Goal: Task Accomplishment & Management: Complete application form

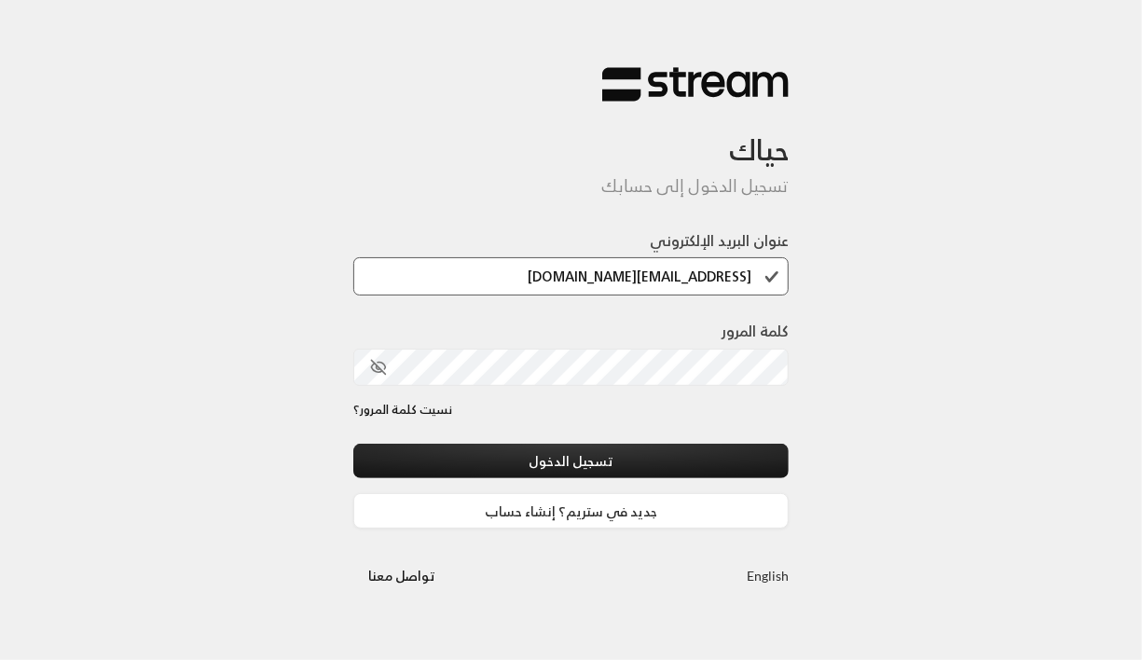
type input "[EMAIL_ADDRESS][DOMAIN_NAME]"
click at [816, 447] on div "حياك تسجيل الدخول إلى حسابك عنوان البريد الإلكتروني [EMAIL_ADDRESS][DOMAIN_NAME…" at bounding box center [571, 330] width 1142 height 660
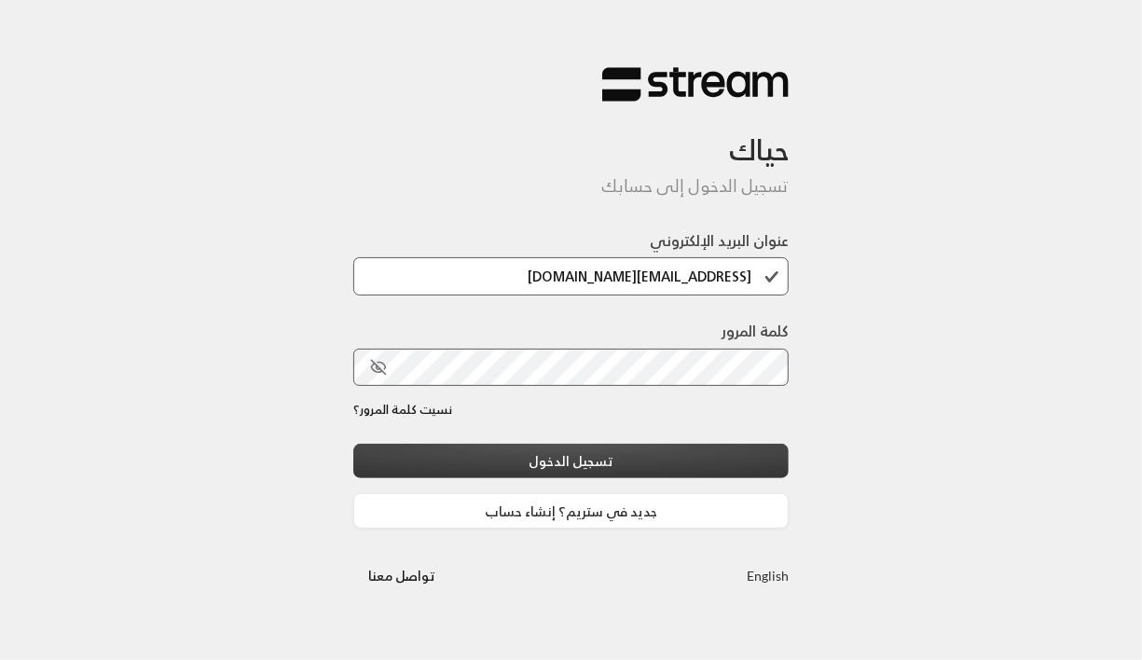
click at [735, 453] on button "تسجيل الدخول" at bounding box center [571, 461] width 436 height 34
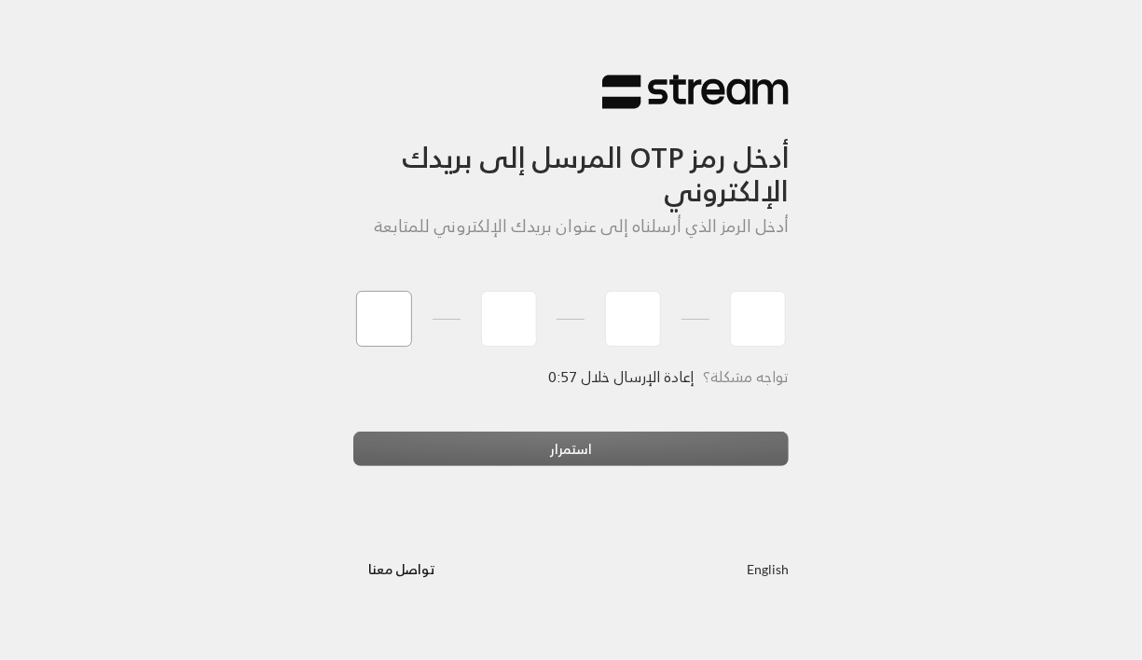
type input "1"
type input "2"
type input "3"
type input "4"
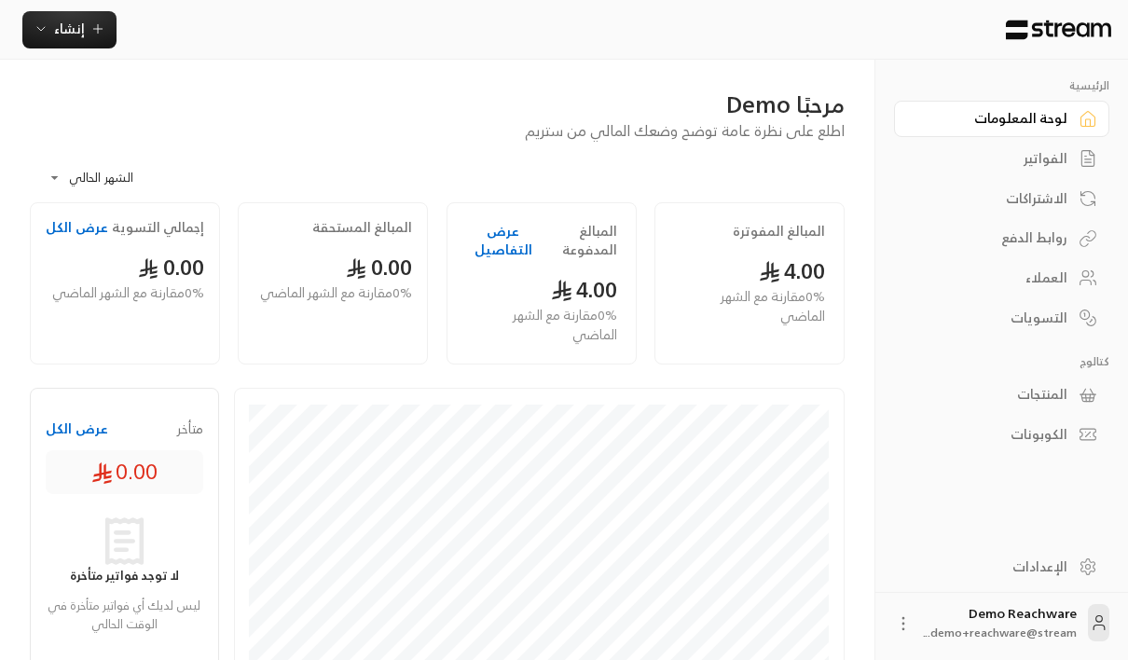
click at [1073, 153] on link "الفواتير" at bounding box center [1001, 159] width 215 height 36
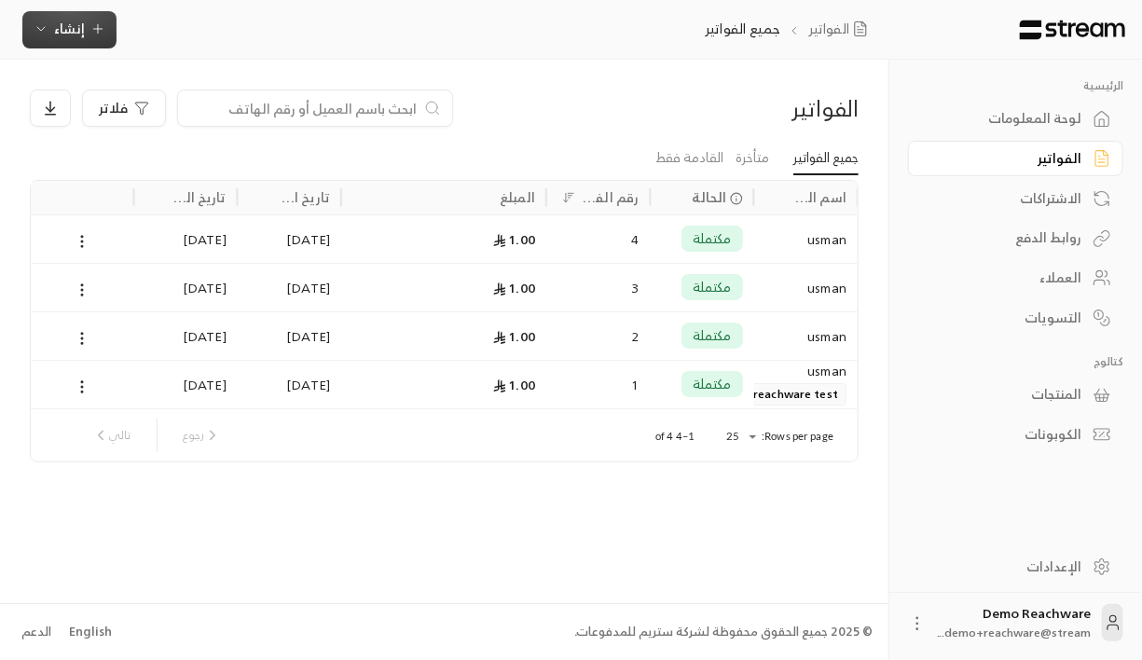
click at [79, 28] on span "إنشاء" at bounding box center [69, 28] width 31 height 23
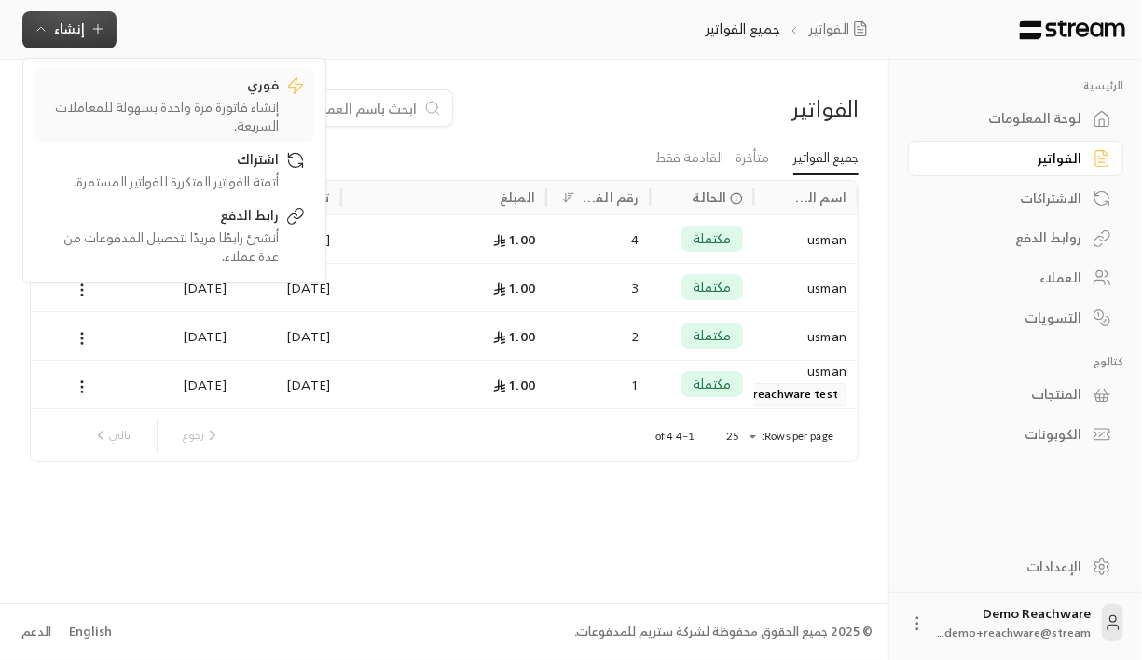
click at [241, 100] on div "إنشاء فاتورة مرة واحدة بسهولة للمعاملات السريعة." at bounding box center [161, 116] width 235 height 37
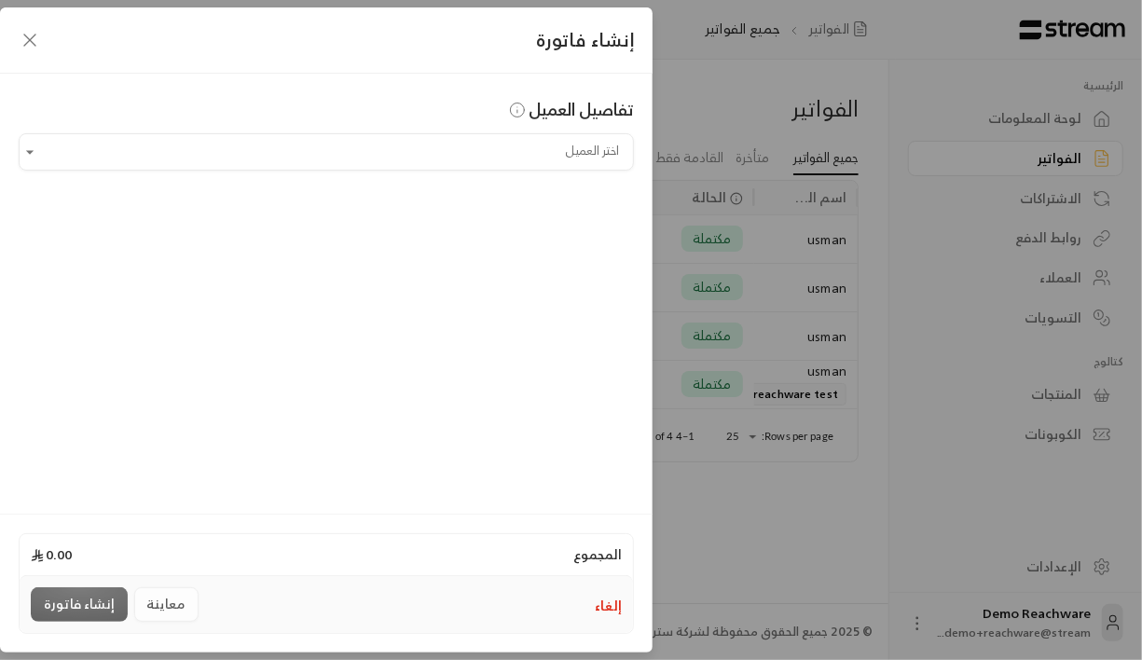
click at [415, 176] on div "تفاصيل العميل اختر العميل اختر العميل" at bounding box center [326, 291] width 653 height 434
click at [411, 170] on div "تفاصيل العميل اختر العميل اختر العميل" at bounding box center [326, 291] width 653 height 434
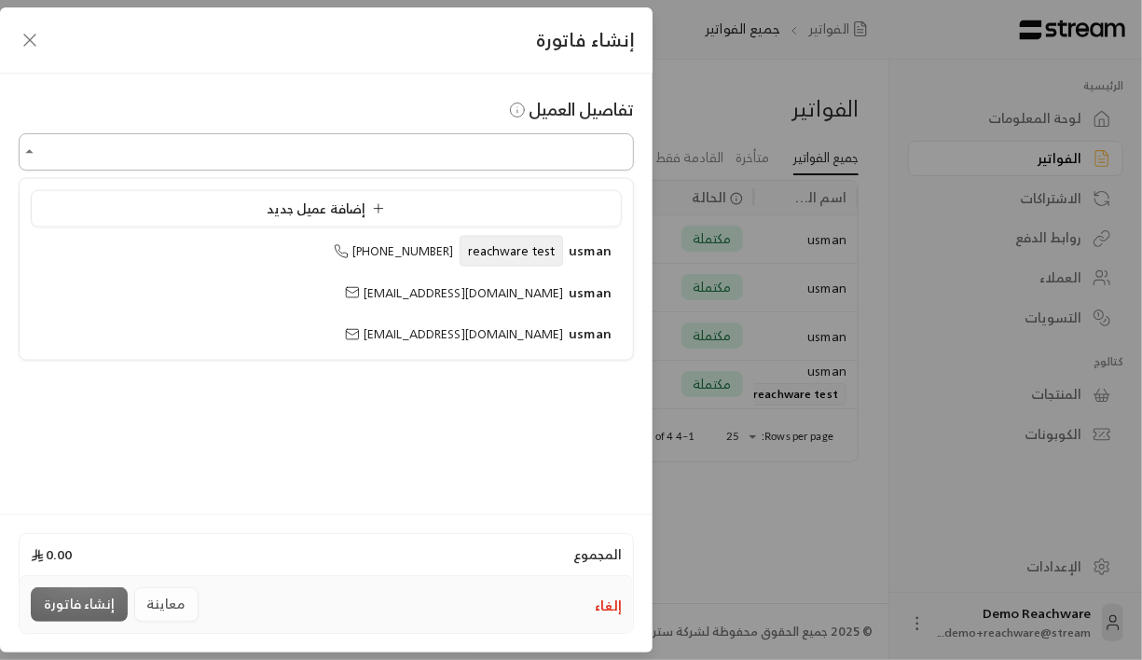
click at [406, 157] on input "اختر العميل" at bounding box center [326, 152] width 615 height 33
click at [497, 289] on span "[EMAIL_ADDRESS][DOMAIN_NAME]" at bounding box center [454, 292] width 218 height 21
type input "**********"
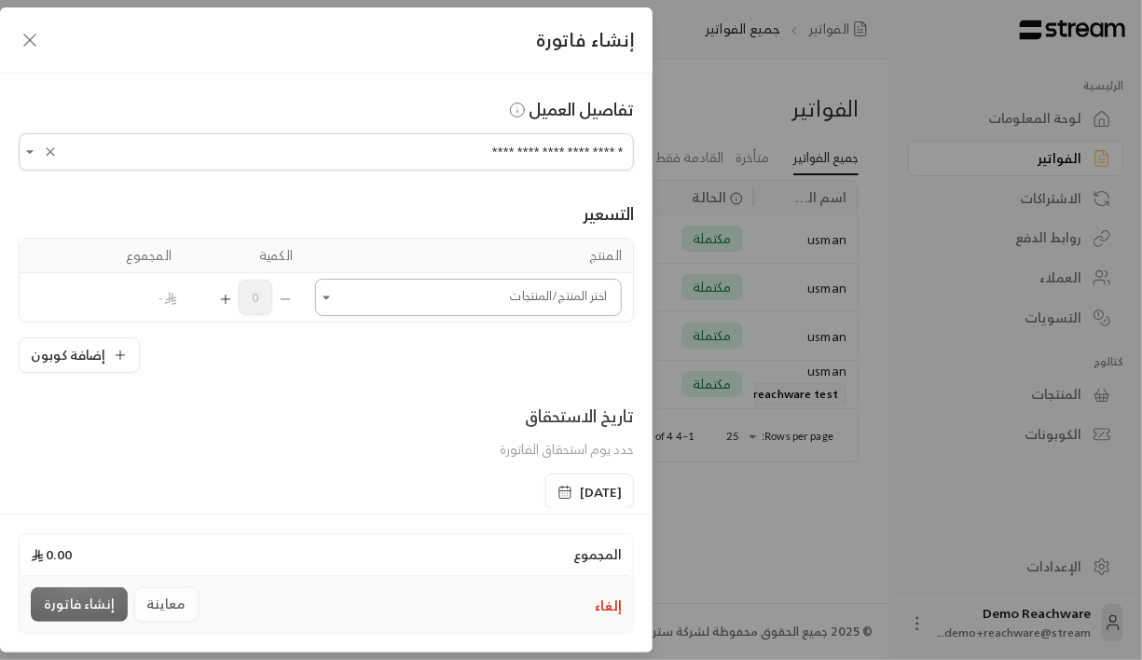
click at [491, 298] on input "اختر العميل" at bounding box center [468, 298] width 307 height 33
type input "*"
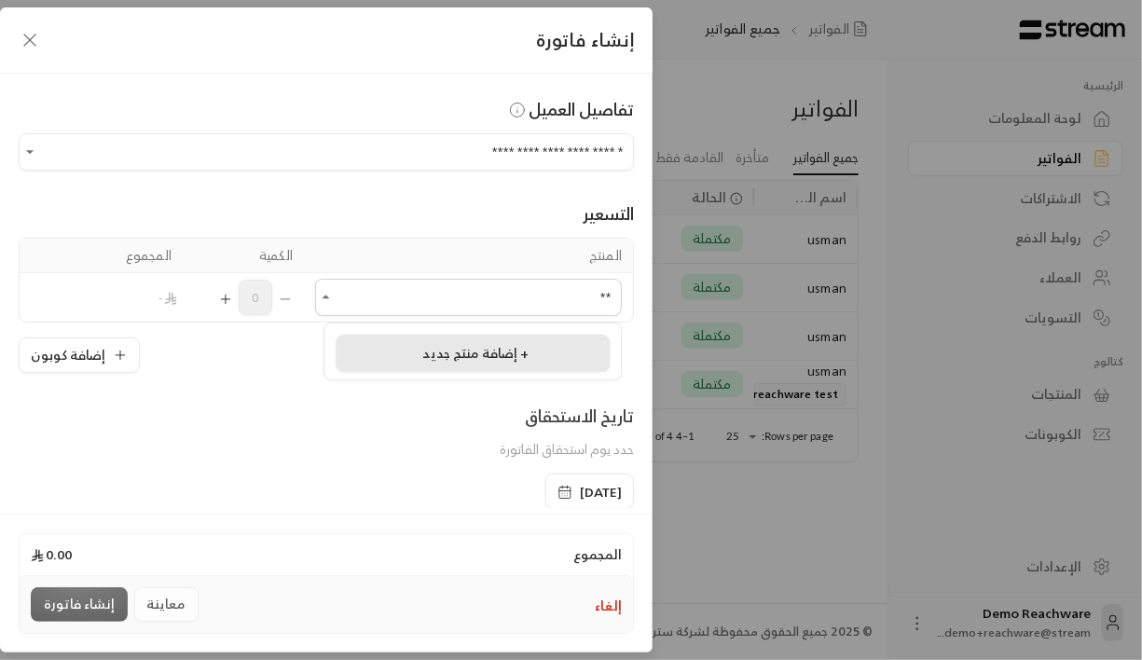
click at [497, 351] on span "إضافة منتج جديد +" at bounding box center [476, 352] width 106 height 23
type input "**********"
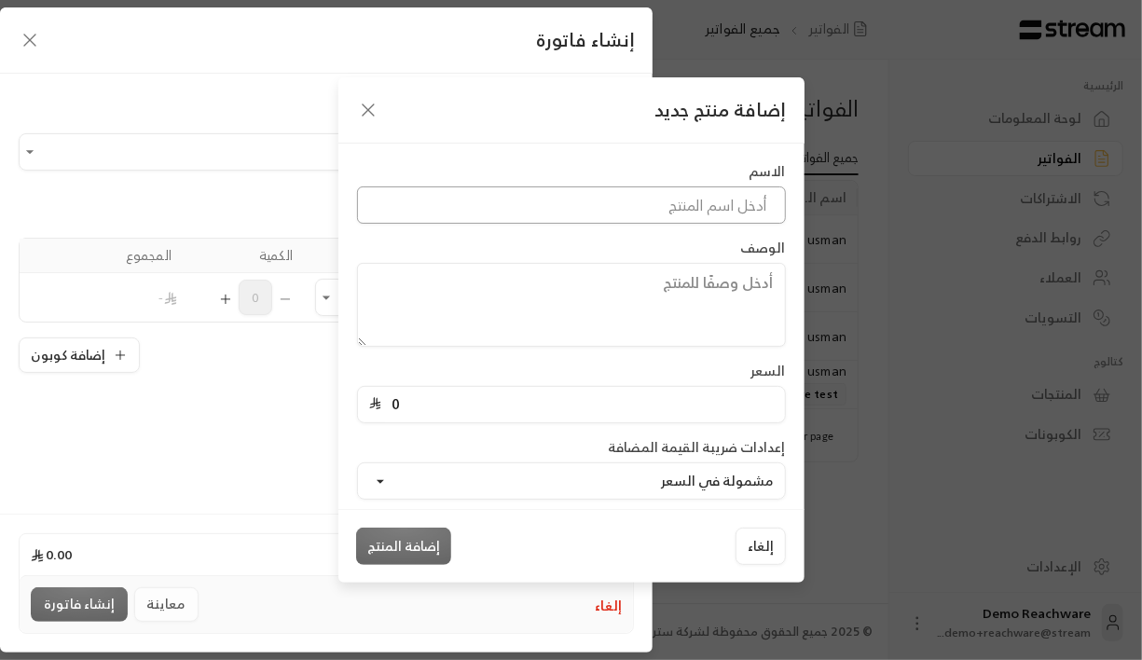
click at [701, 189] on input at bounding box center [571, 204] width 429 height 37
type input "l"
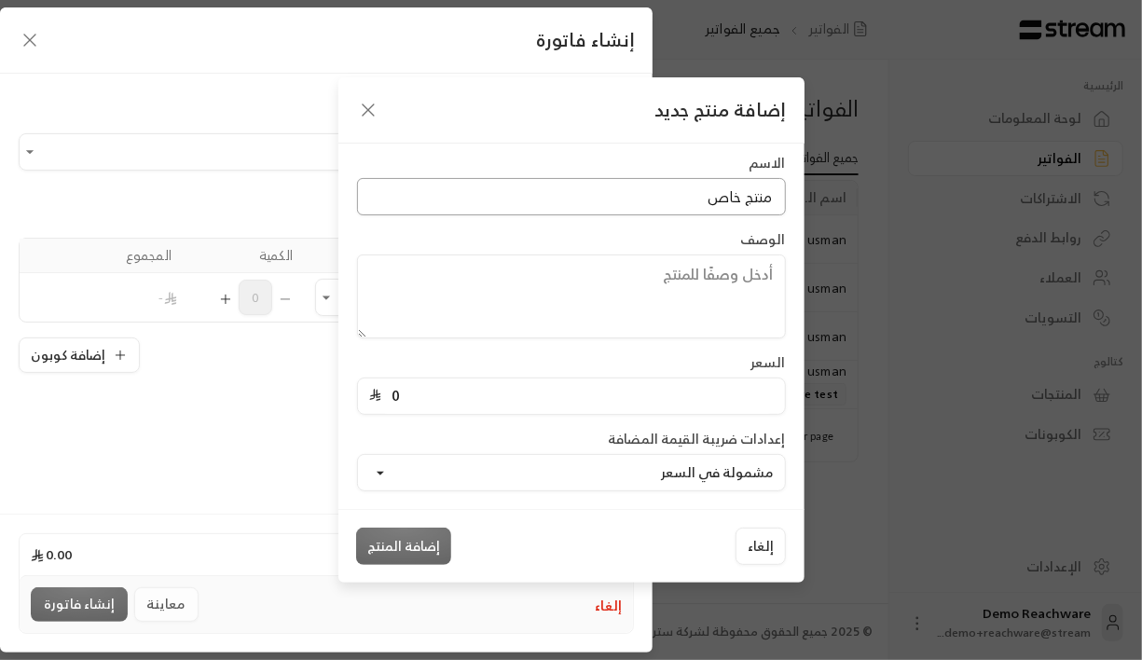
type input "منتج خاص"
click at [638, 382] on input "0" at bounding box center [577, 395] width 392 height 35
type input "40"
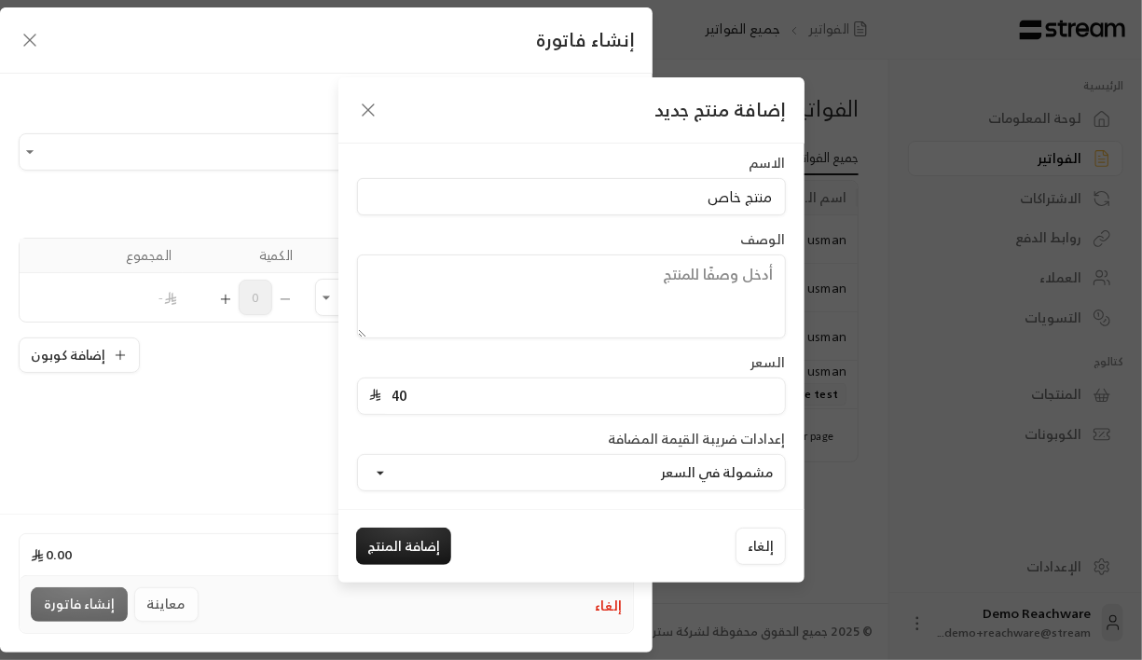
click at [616, 362] on div "السعر 40" at bounding box center [571, 384] width 447 height 62
click at [639, 475] on button "مشمولة في السعر" at bounding box center [571, 472] width 429 height 37
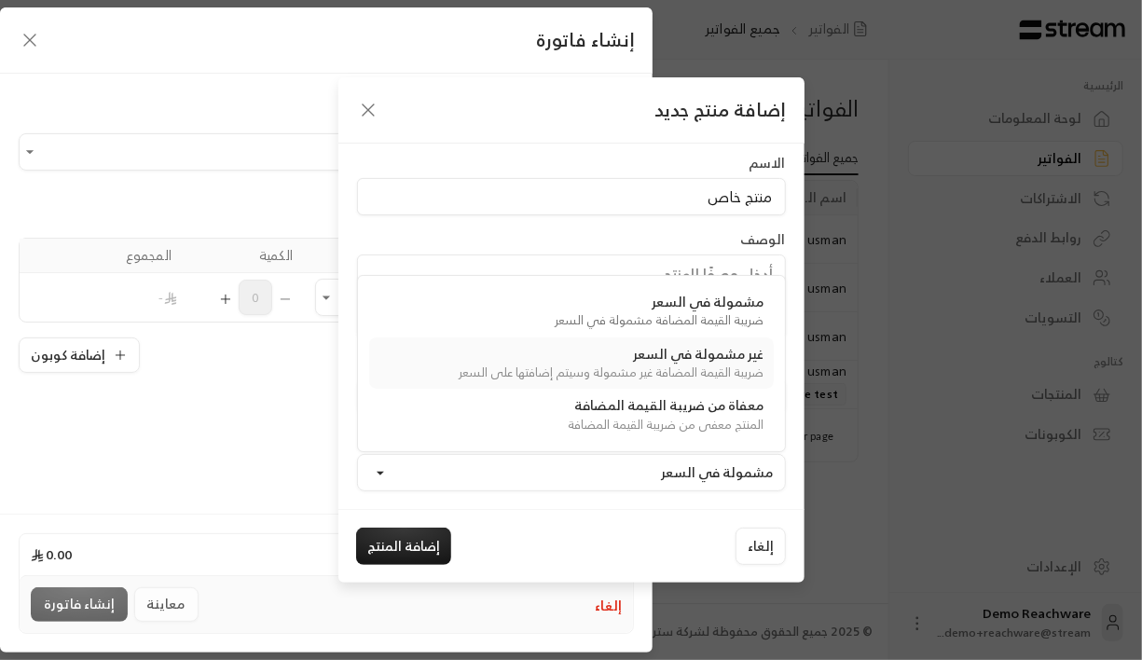
click at [668, 364] on div "ضريبة القيمة المضافة غير مشمولة وسيتم إضافتها على السعر" at bounding box center [571, 373] width 386 height 19
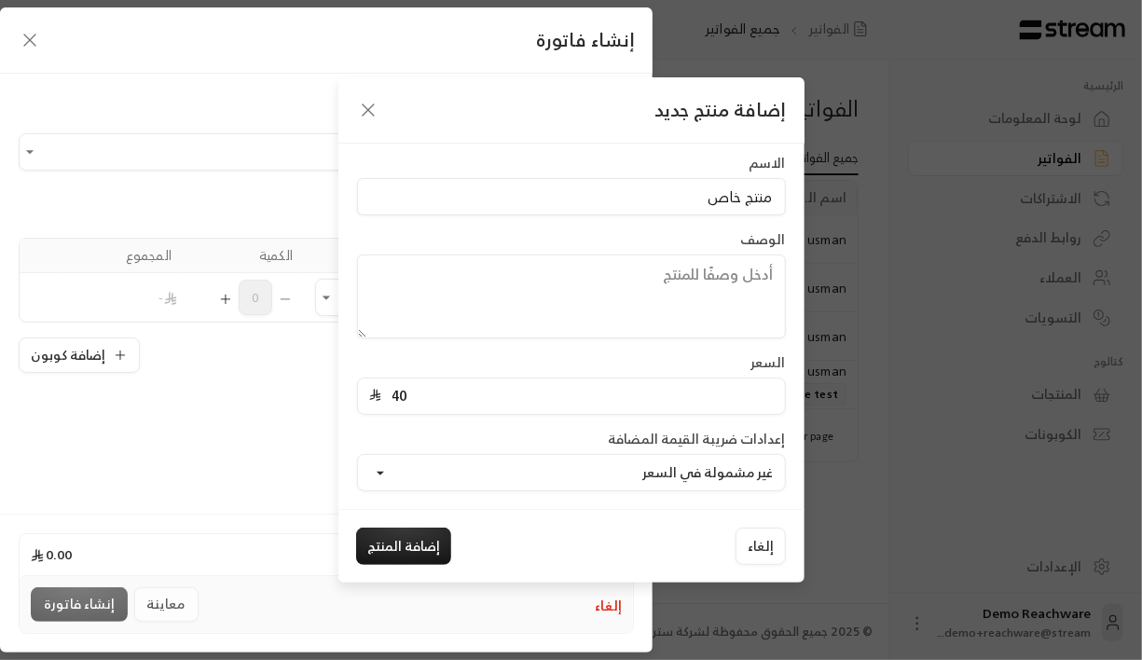
scroll to position [2, 0]
drag, startPoint x: 432, startPoint y: 402, endPoint x: 406, endPoint y: 399, distance: 26.3
click at [406, 399] on input "40" at bounding box center [577, 395] width 392 height 35
click at [392, 551] on button "إضافة المنتج" at bounding box center [403, 546] width 95 height 37
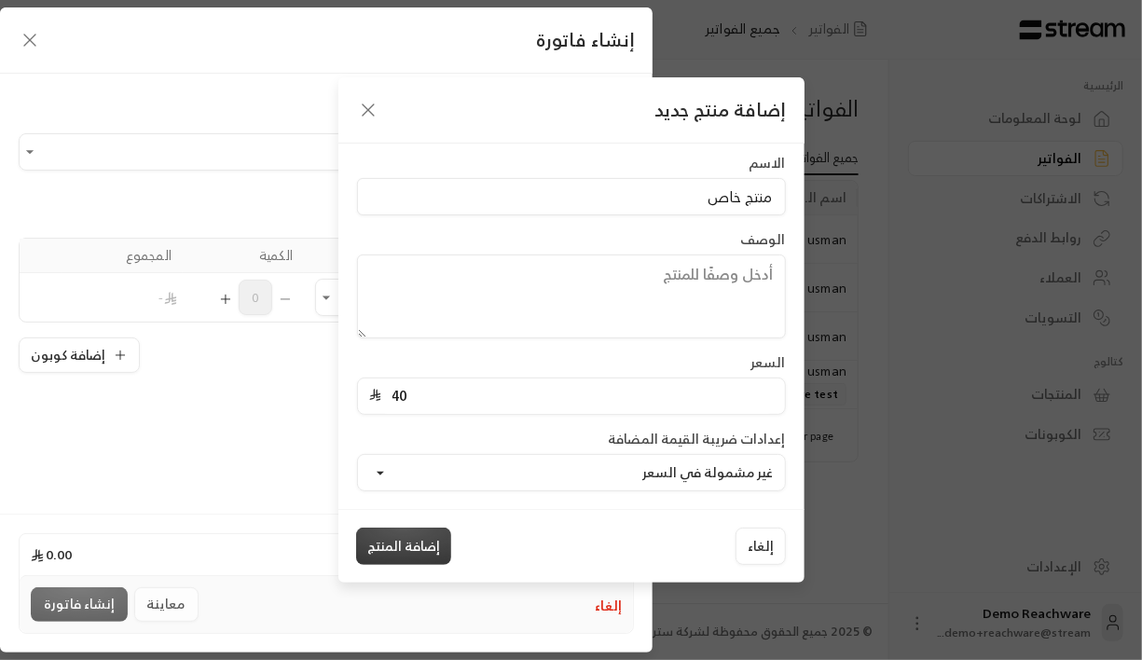
type input "0"
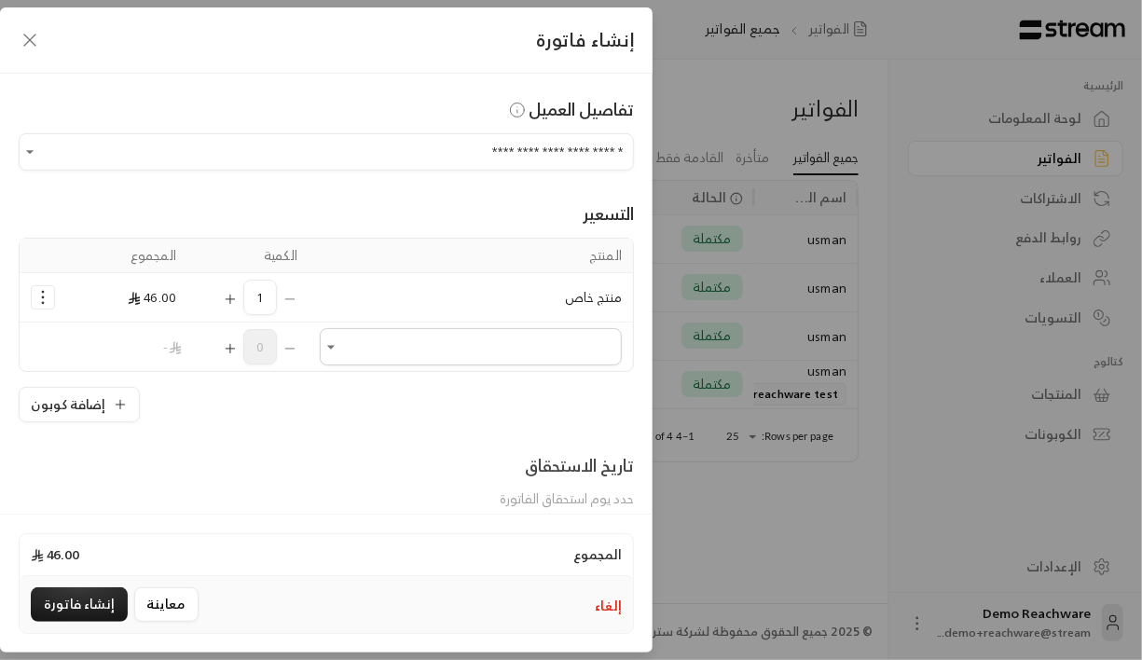
click at [260, 296] on span "1" at bounding box center [260, 297] width 34 height 35
click at [272, 298] on span "1" at bounding box center [260, 297] width 34 height 35
click at [238, 293] on icon "Selected Products" at bounding box center [230, 299] width 15 height 15
click at [308, 414] on div "إضافة كوبون" at bounding box center [326, 404] width 615 height 35
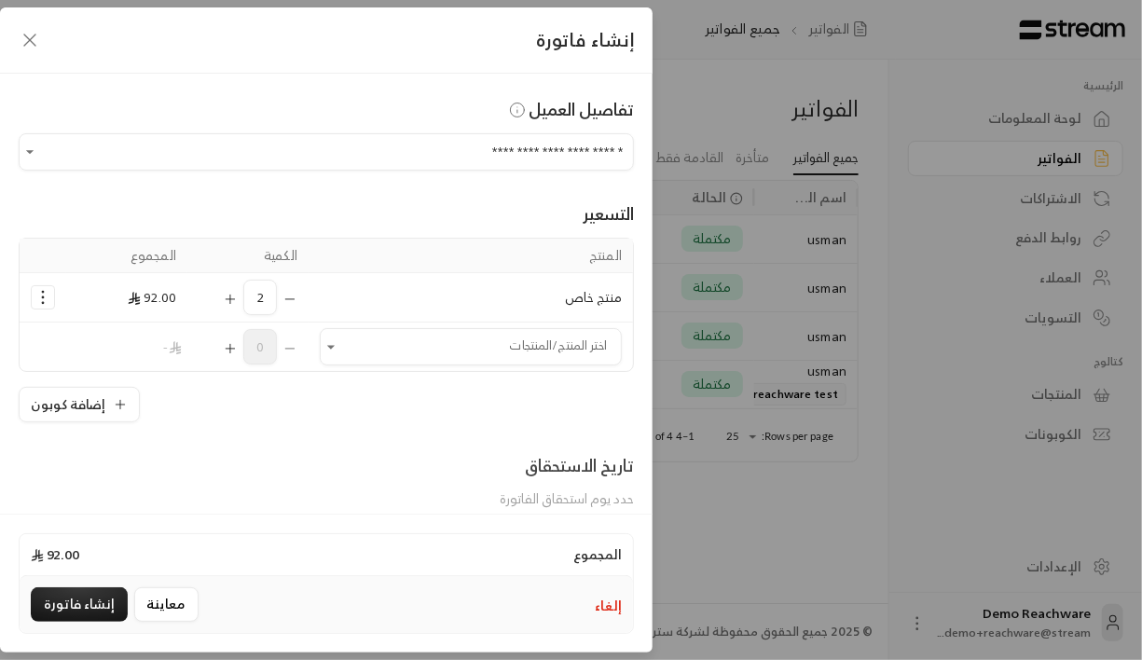
click at [48, 295] on icon "Selected Products" at bounding box center [43, 297] width 19 height 19
click at [364, 425] on div "**********" at bounding box center [326, 291] width 653 height 434
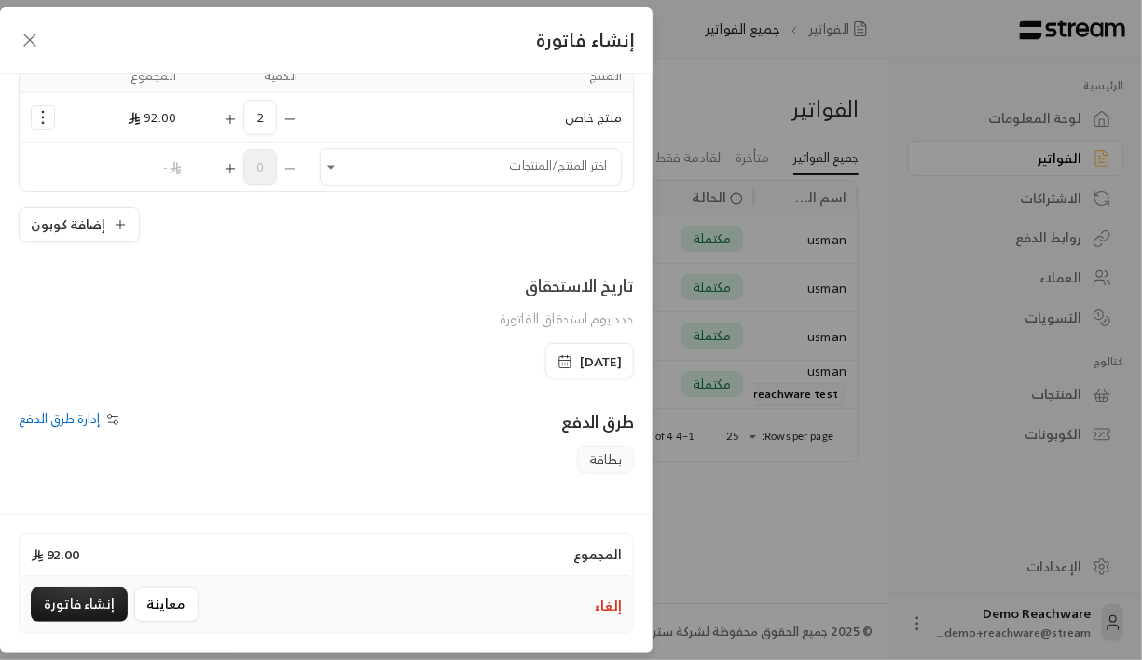
scroll to position [323, 0]
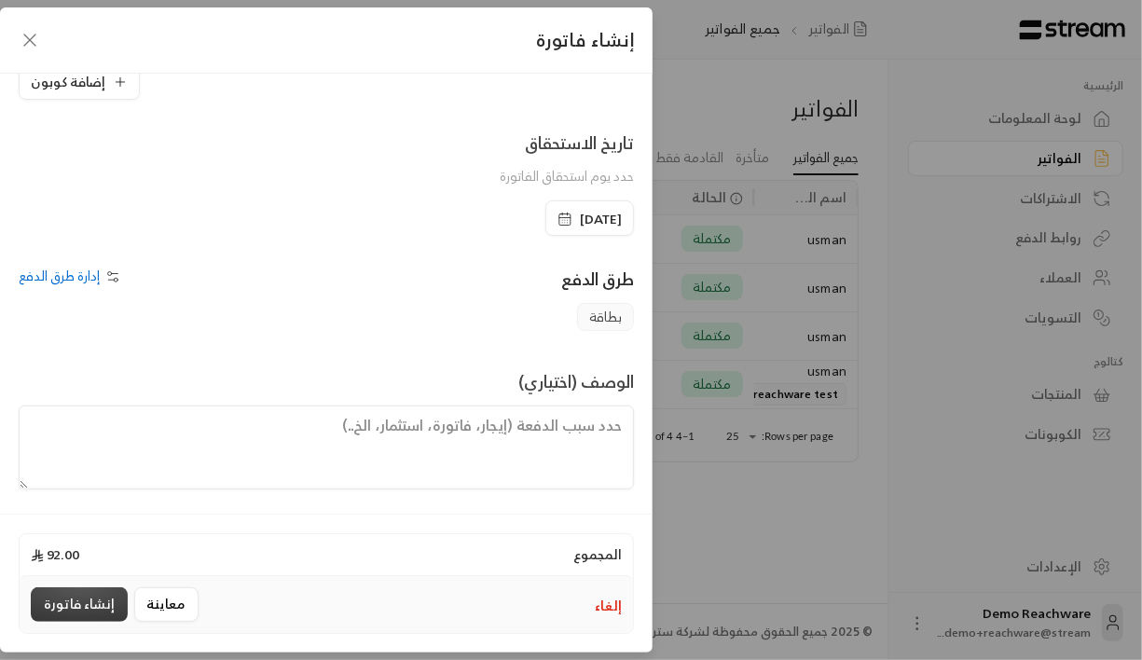
click at [83, 610] on button "إنشاء فاتورة" at bounding box center [79, 604] width 97 height 34
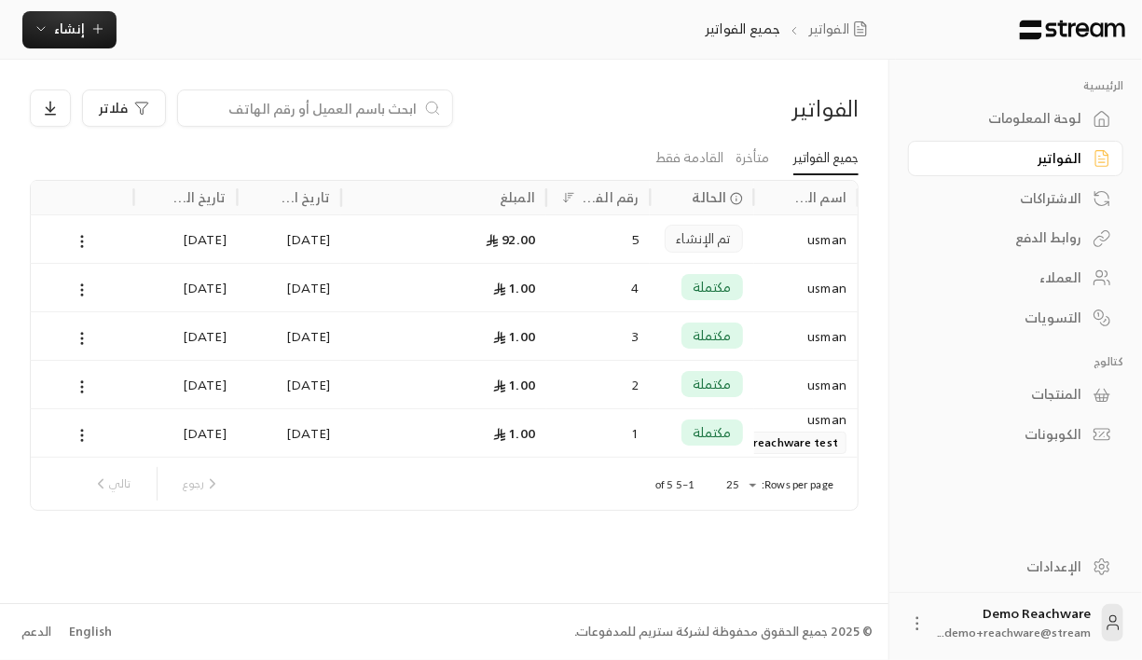
click at [59, 48] on div "الفواتير جميع الفواتير إنشاء فوري إنشاء فاتورة مرة واحدة بسهولة للمعاملات السري…" at bounding box center [448, 30] width 896 height 60
click at [60, 28] on span "إنشاء" at bounding box center [69, 28] width 31 height 23
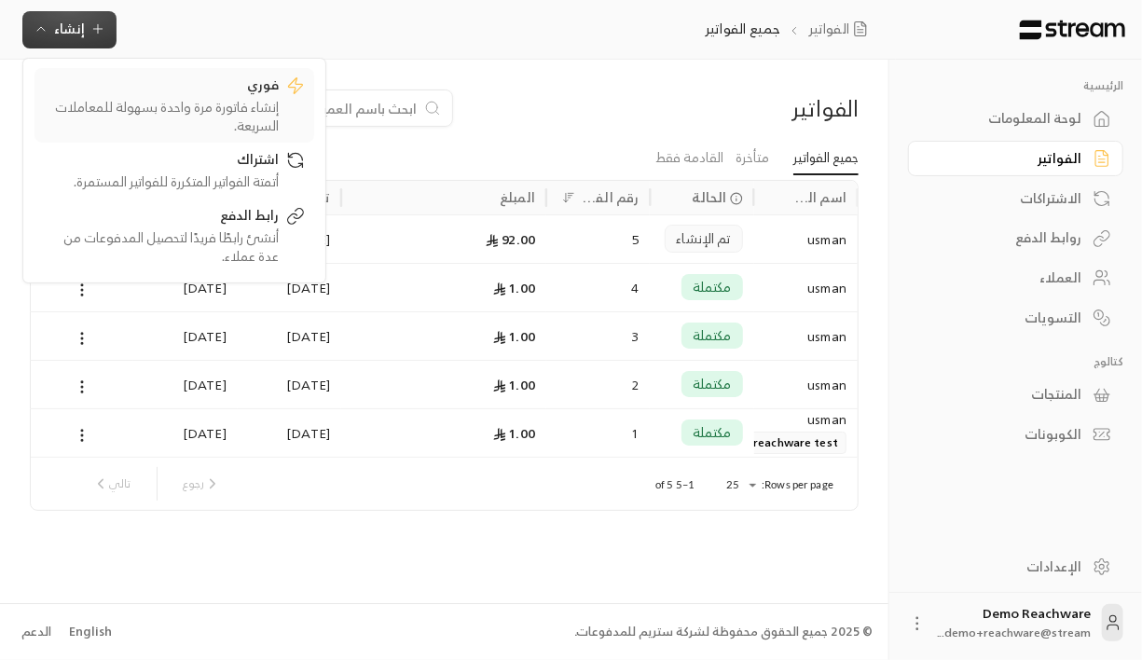
click at [176, 89] on div "فوري" at bounding box center [161, 87] width 235 height 22
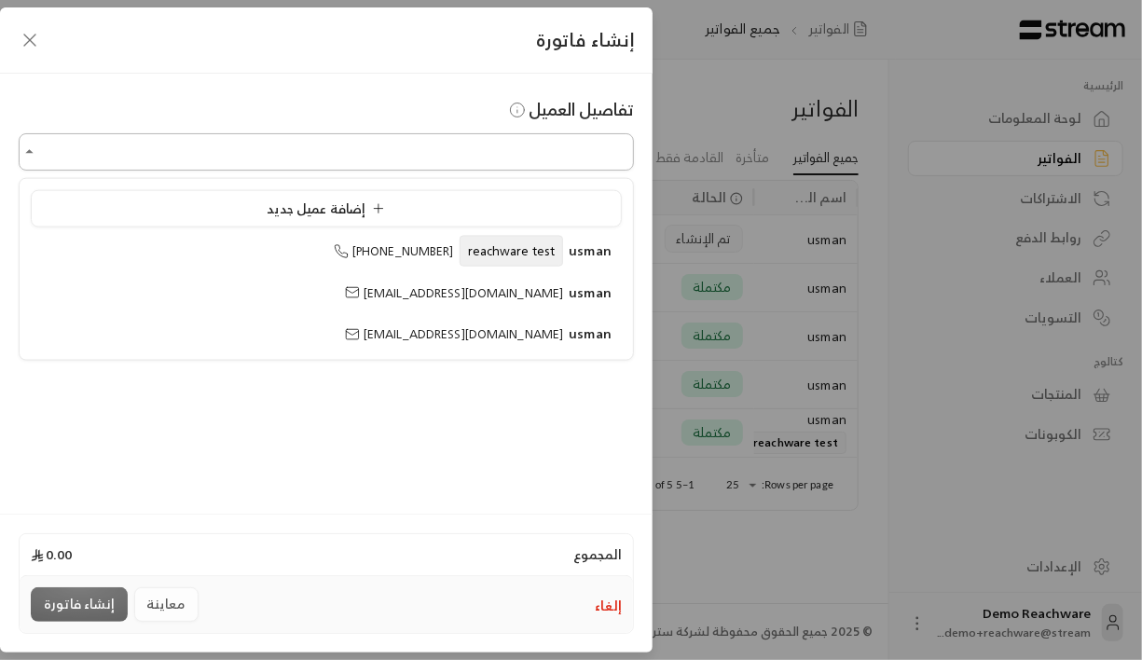
click at [505, 148] on input "اختر العميل" at bounding box center [326, 152] width 615 height 33
click at [498, 283] on span "[EMAIL_ADDRESS][DOMAIN_NAME]" at bounding box center [454, 292] width 218 height 21
type input "**********"
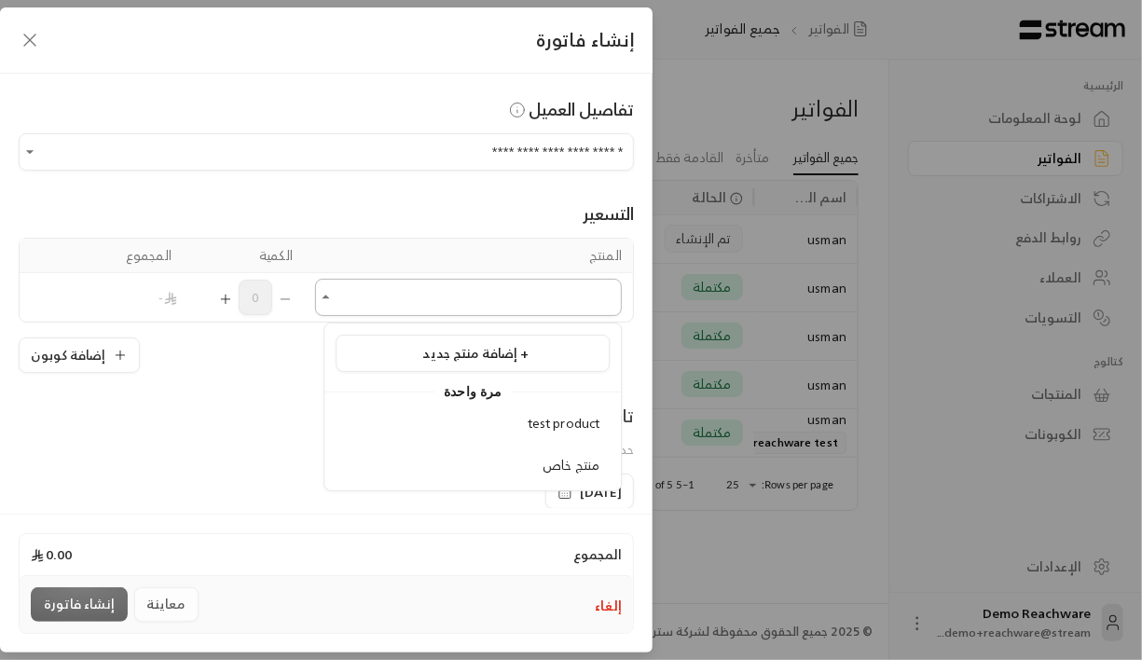
click at [528, 291] on input "اختر العميل" at bounding box center [468, 298] width 307 height 33
click at [541, 462] on div "منتج خاص" at bounding box center [473, 466] width 254 height 20
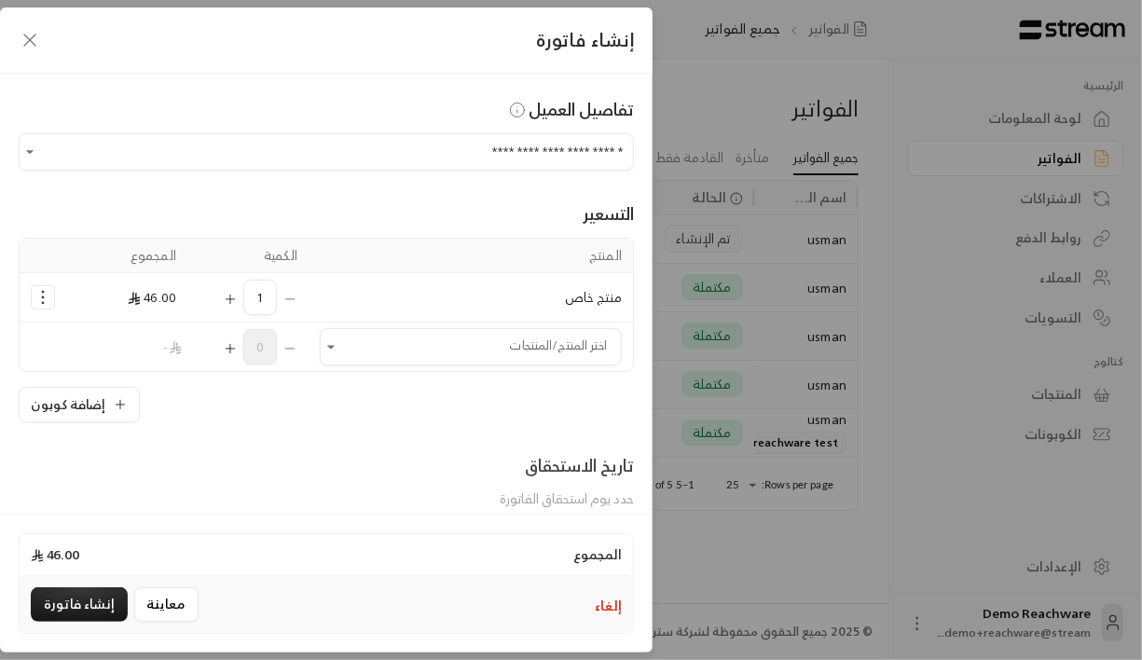
click at [259, 296] on span "1" at bounding box center [260, 297] width 34 height 35
click at [238, 303] on icon "Selected Products" at bounding box center [230, 299] width 15 height 15
click at [49, 298] on icon "Selected Products" at bounding box center [43, 297] width 19 height 19
click at [107, 342] on span "إضافة كوبون" at bounding box center [116, 342] width 67 height 21
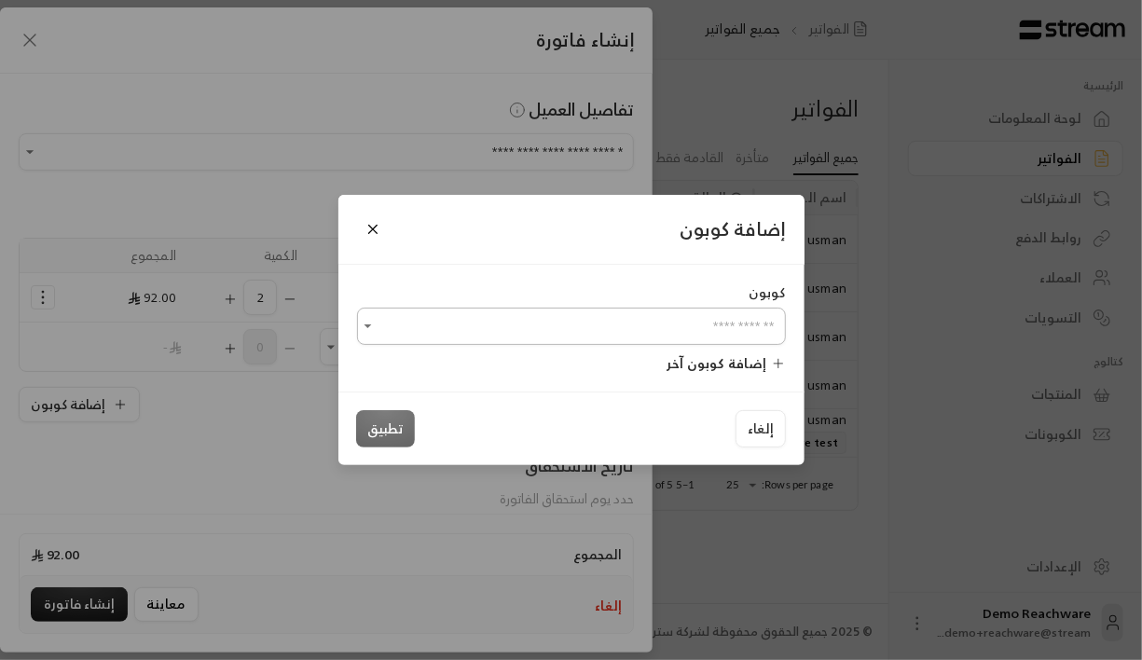
click at [476, 327] on input "اختر العميل" at bounding box center [571, 326] width 429 height 33
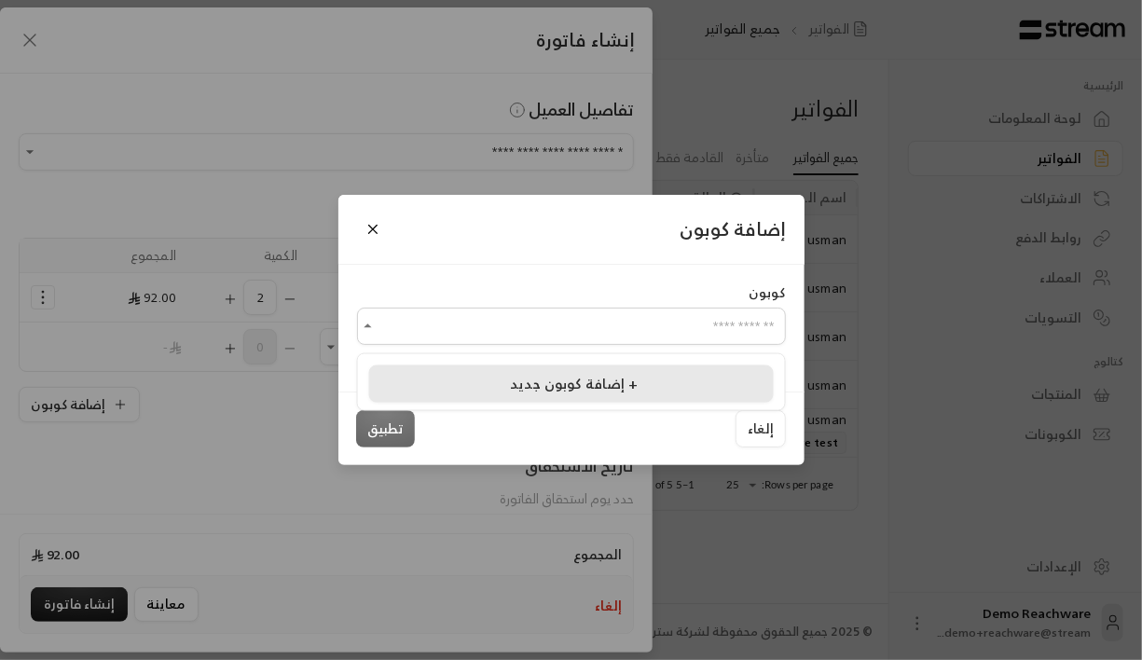
click at [515, 388] on span "إضافة كوبون جديد +" at bounding box center [574, 382] width 128 height 25
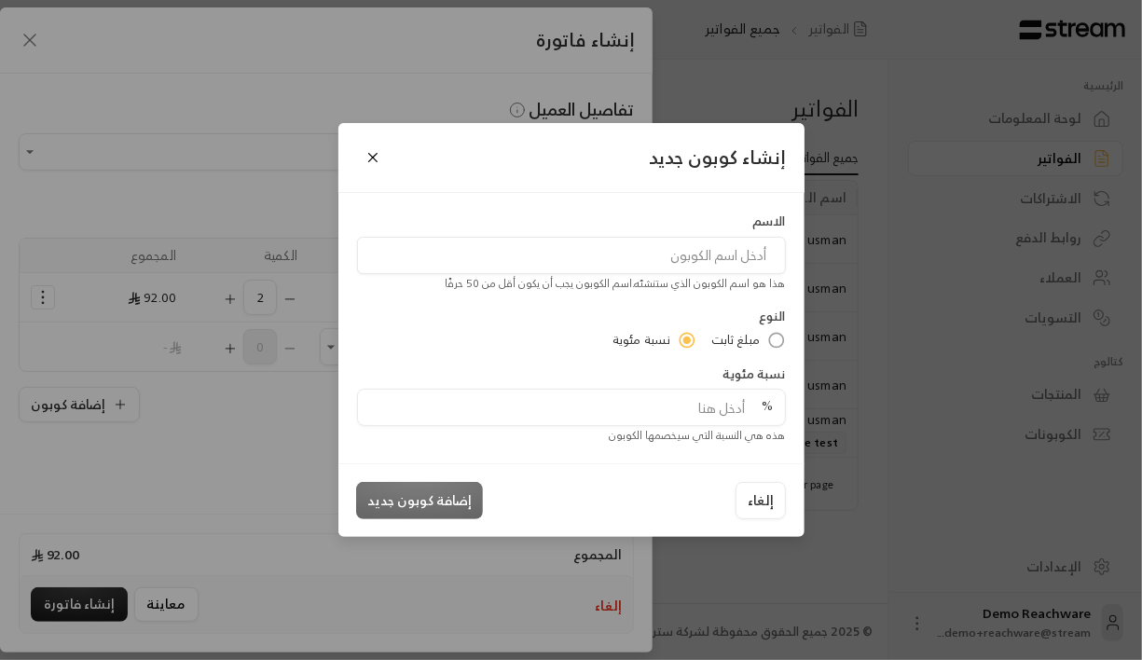
click at [726, 405] on input "tel" at bounding box center [565, 407] width 393 height 35
type input "10"
click at [704, 239] on input at bounding box center [571, 255] width 429 height 37
type input "خصم منتج"
click at [435, 511] on button "إضافة كوبون جديد" at bounding box center [419, 500] width 127 height 37
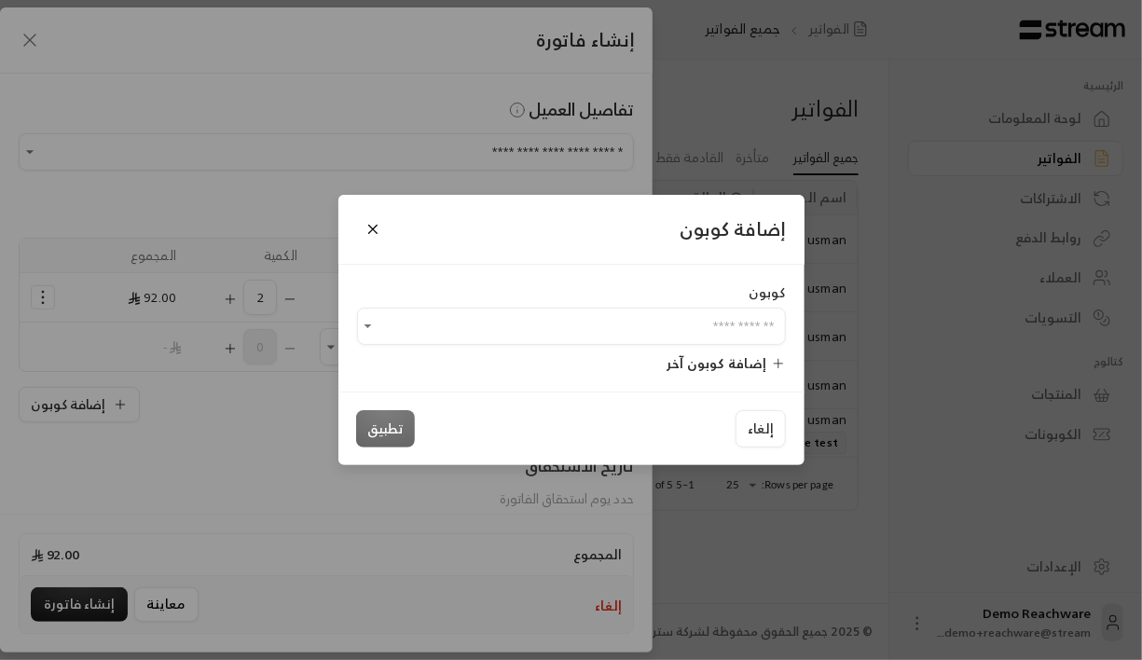
click at [486, 345] on div "​" at bounding box center [571, 326] width 429 height 37
click at [474, 314] on input "اختر العميل" at bounding box center [571, 326] width 429 height 33
click at [519, 321] on input "اختر العميل" at bounding box center [571, 326] width 429 height 33
click at [581, 420] on div "خصم منتج" at bounding box center [571, 426] width 384 height 19
type input "********"
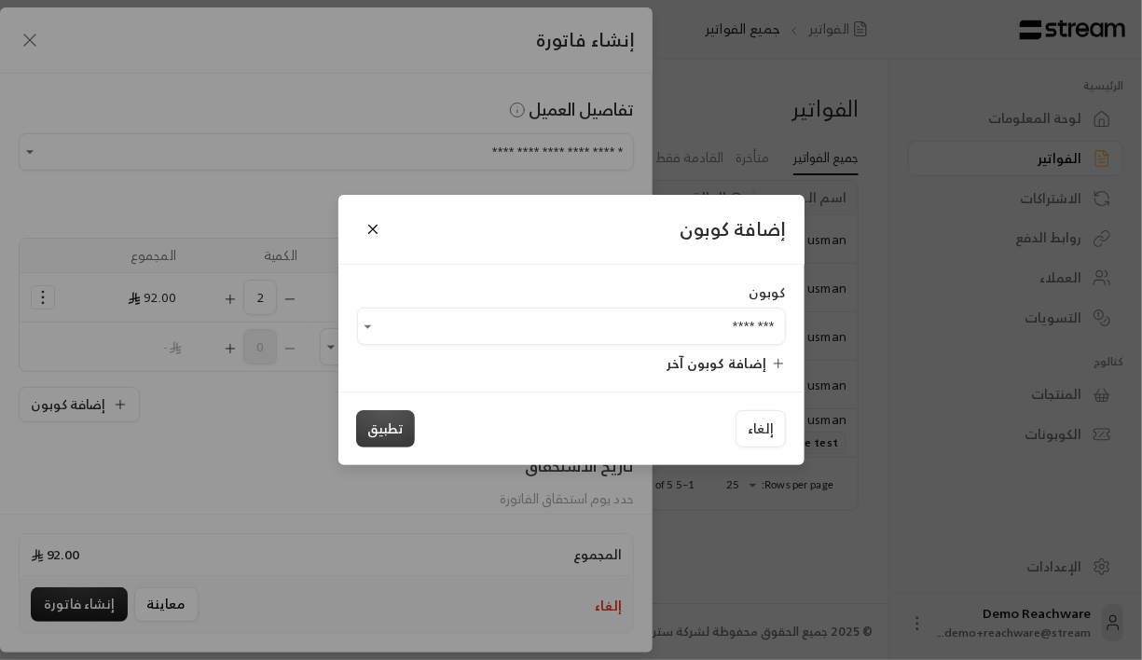
click at [401, 418] on button "تطبيق" at bounding box center [385, 428] width 59 height 37
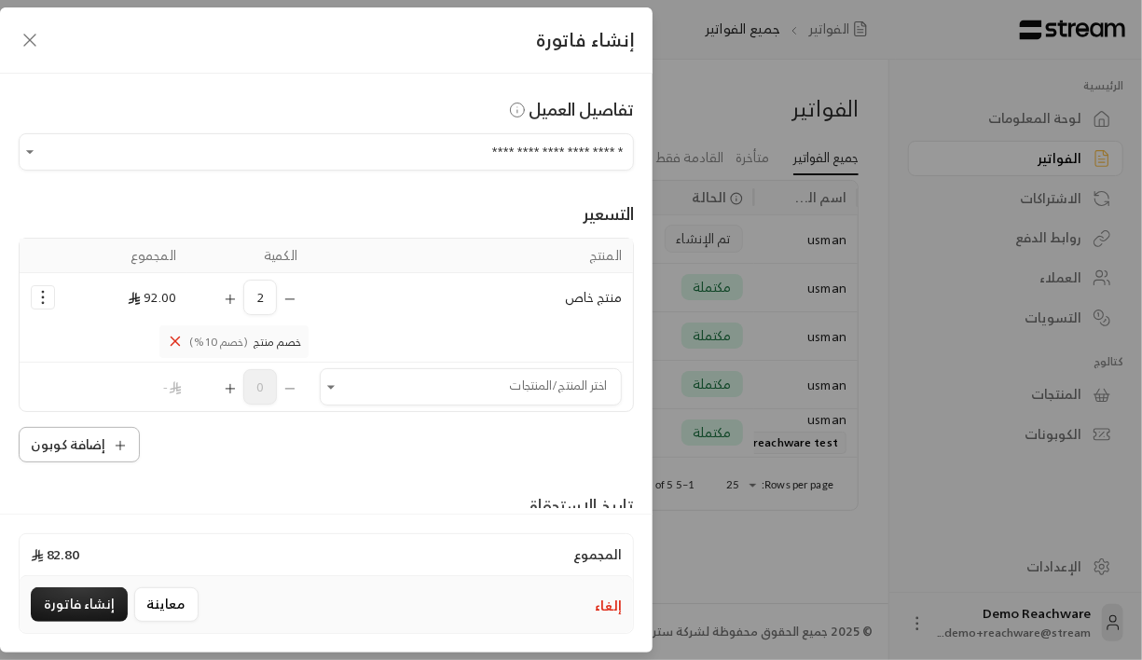
click at [100, 442] on button "إضافة كوبون" at bounding box center [79, 444] width 121 height 35
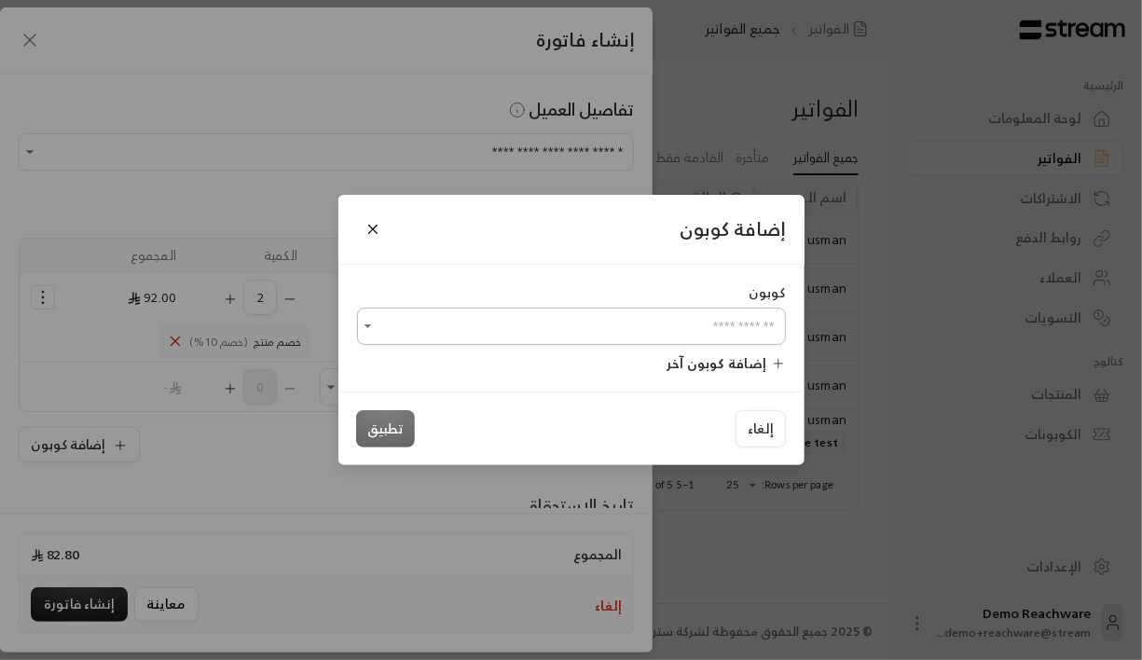
click at [528, 324] on input "اختر العميل" at bounding box center [571, 326] width 429 height 33
click at [588, 428] on div "خصم منتج" at bounding box center [571, 426] width 384 height 19
type input "********"
click at [395, 427] on button "تطبيق" at bounding box center [385, 428] width 59 height 37
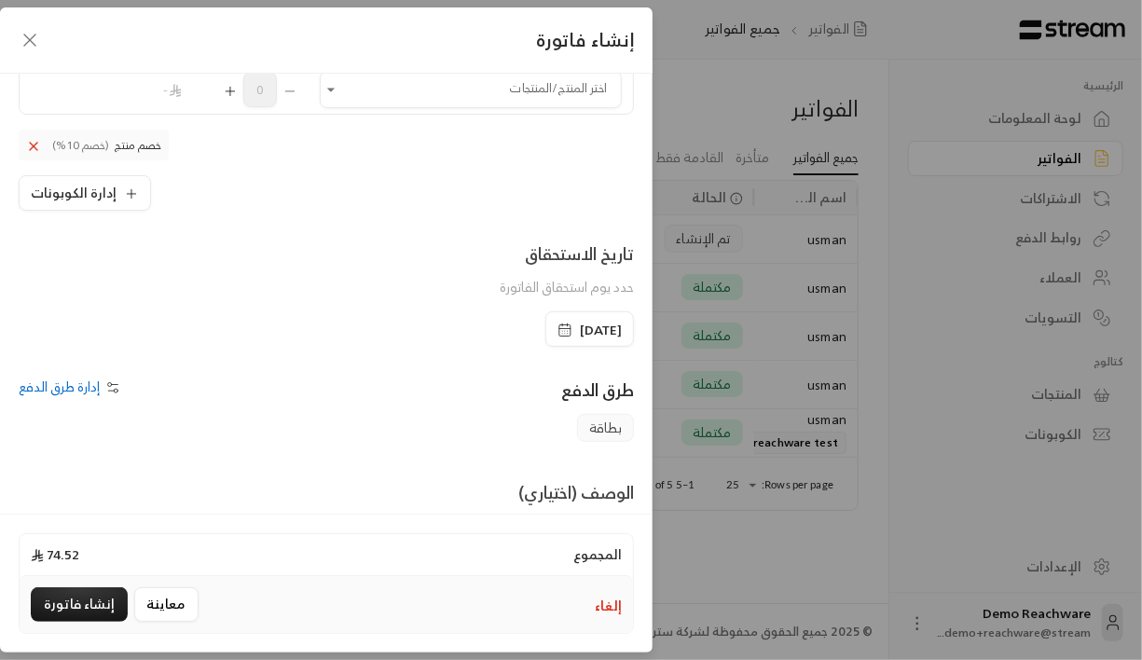
scroll to position [408, 0]
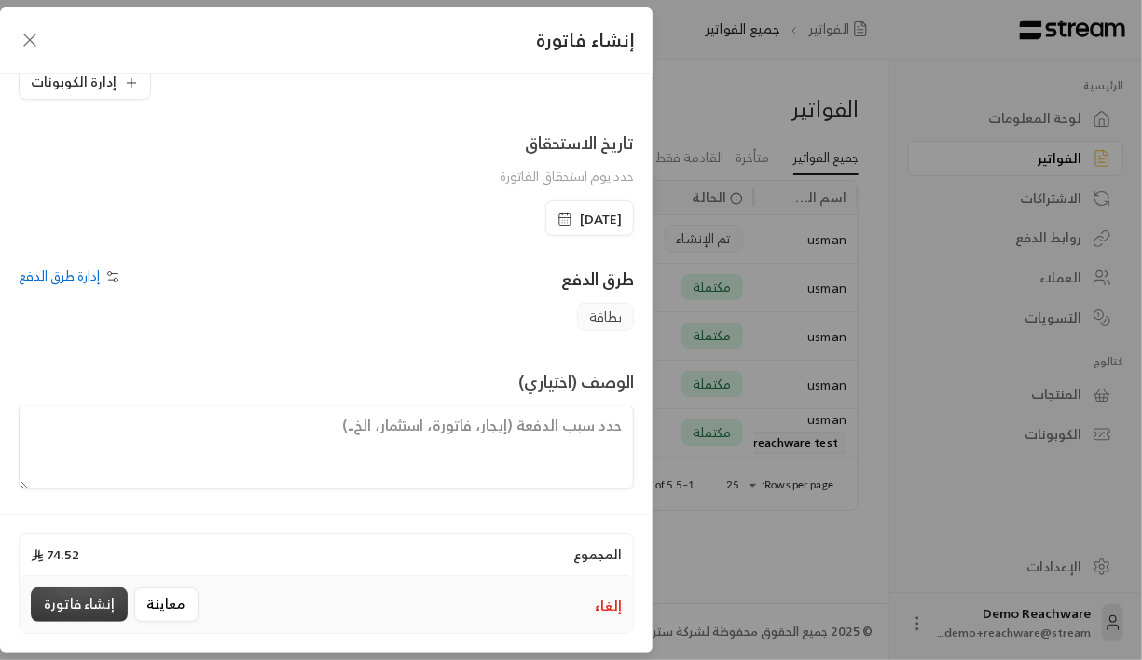
click at [74, 612] on button "إنشاء فاتورة" at bounding box center [79, 604] width 97 height 34
